Goal: Information Seeking & Learning: Learn about a topic

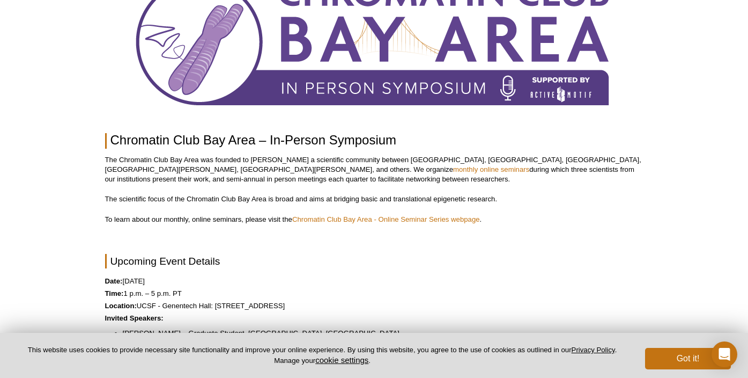
scroll to position [119, 0]
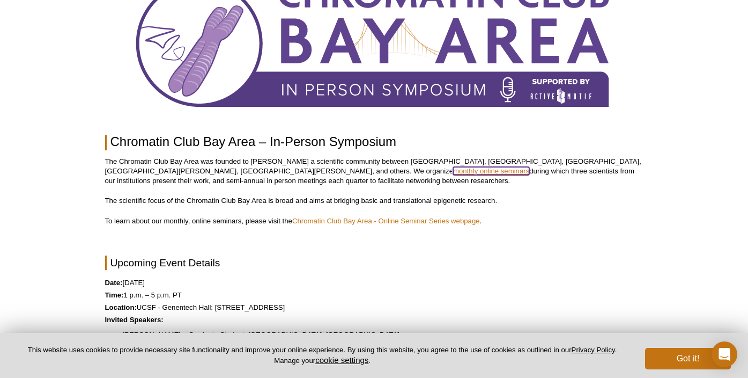
click at [453, 172] on link "monthly online seminars" at bounding box center [491, 171] width 76 height 8
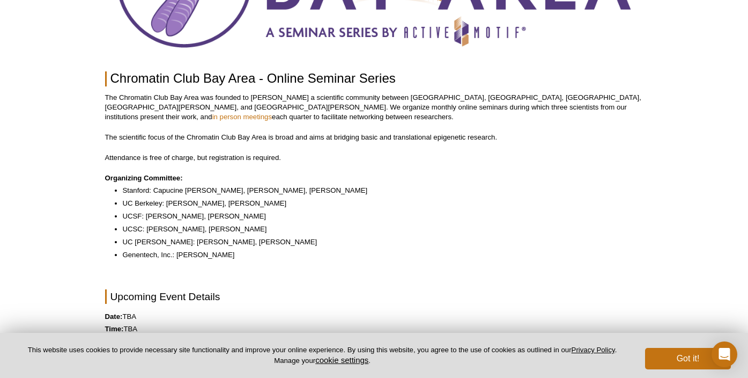
scroll to position [211, 0]
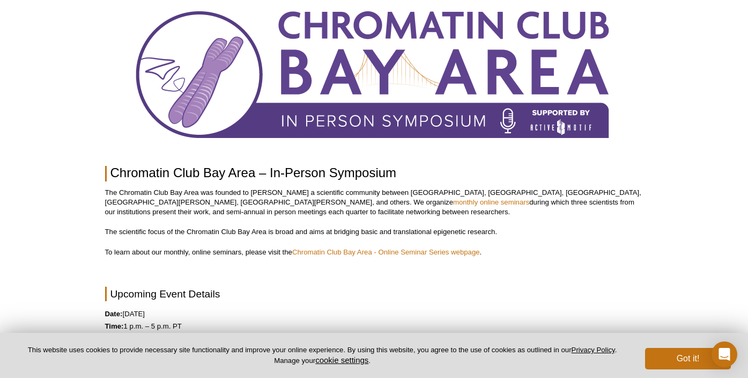
scroll to position [109, 0]
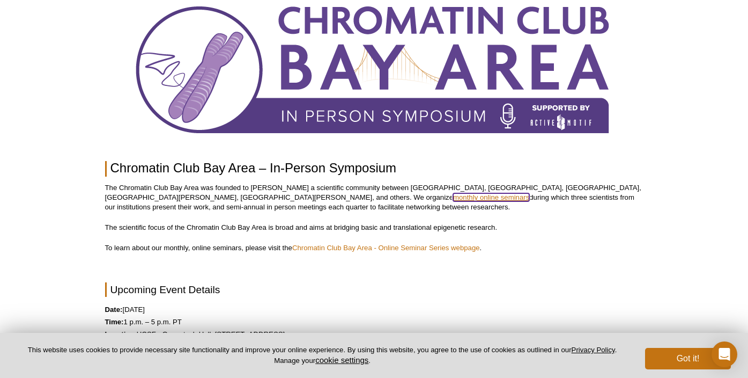
click at [453, 197] on link "monthly online seminars" at bounding box center [491, 197] width 76 height 8
